Goal: Use online tool/utility: Use online tool/utility

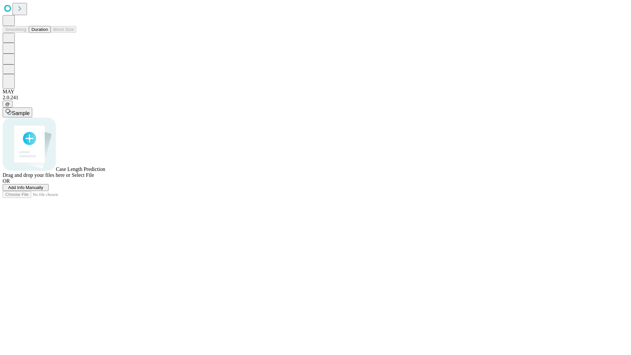
click at [48, 33] on button "Duration" at bounding box center [40, 29] width 22 height 7
click at [30, 110] on span "Sample" at bounding box center [21, 113] width 18 height 6
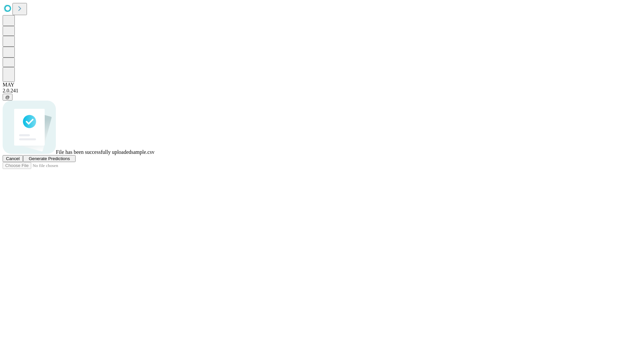
click at [70, 161] on span "Generate Predictions" at bounding box center [49, 158] width 41 height 5
